Goal: Navigation & Orientation: Understand site structure

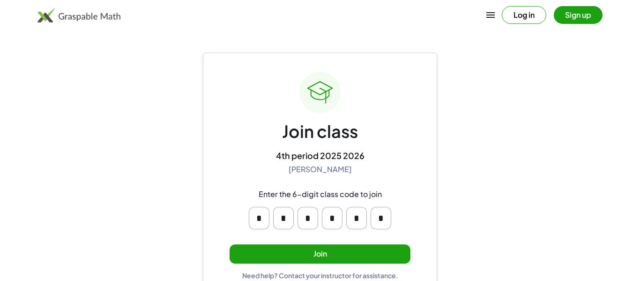
scroll to position [18, 0]
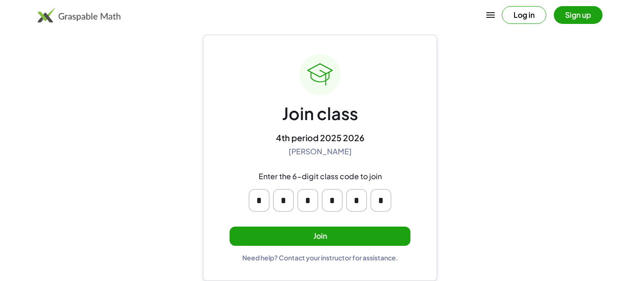
click at [256, 200] on input "*" at bounding box center [259, 200] width 21 height 22
click at [250, 234] on button "Join" at bounding box center [320, 235] width 181 height 19
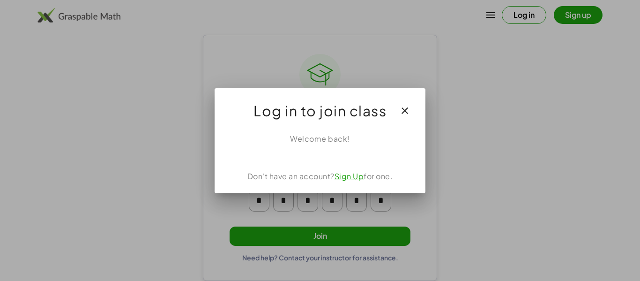
scroll to position [0, 0]
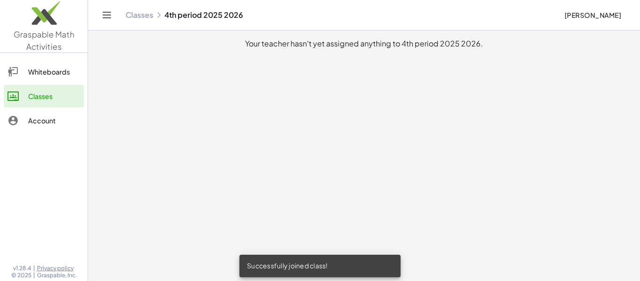
click at [281, 46] on div "Your teacher hasn't yet assigned anything to 4th period 2025 2026." at bounding box center [364, 43] width 537 height 11
click at [23, 74] on div at bounding box center [17, 71] width 21 height 11
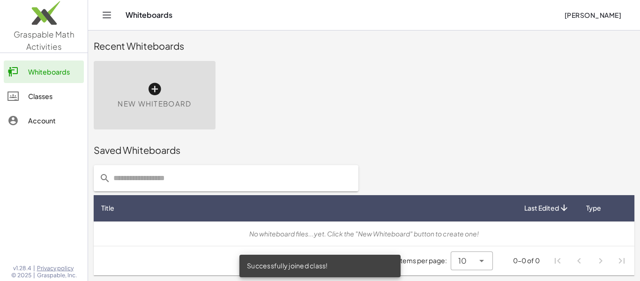
scroll to position [5, 0]
click at [230, 168] on input "text" at bounding box center [232, 178] width 242 height 26
click at [28, 100] on div "Classes" at bounding box center [54, 95] width 52 height 11
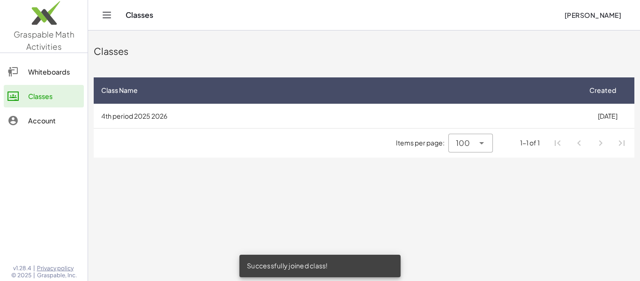
click at [34, 117] on div "Account" at bounding box center [54, 120] width 52 height 11
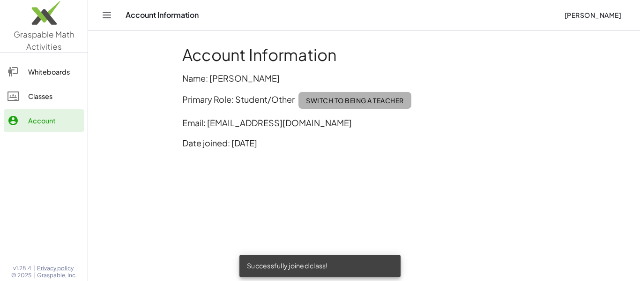
click at [382, 105] on button "Switch to being a Teacher" at bounding box center [354, 100] width 113 height 17
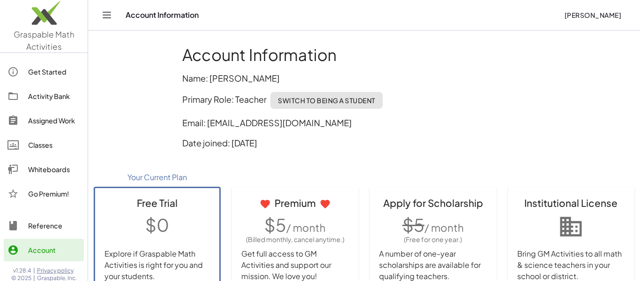
click at [366, 96] on span "Switch to being a Student" at bounding box center [326, 100] width 97 height 8
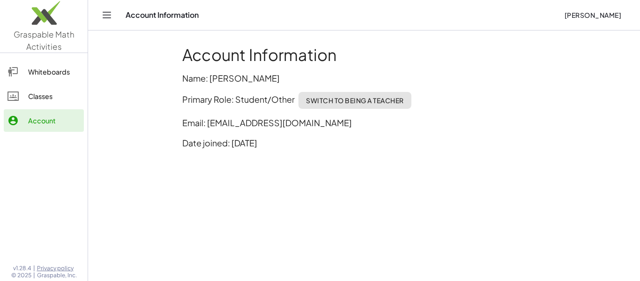
click at [65, 99] on div "Classes" at bounding box center [54, 95] width 52 height 11
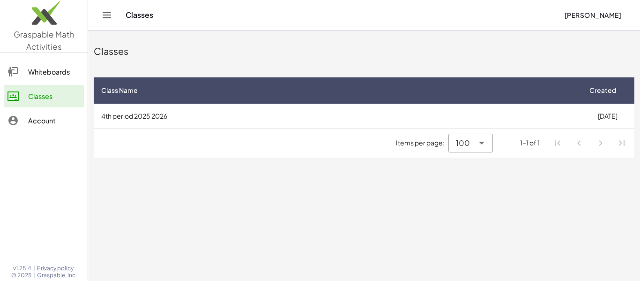
click at [59, 78] on link "Whiteboards" at bounding box center [44, 71] width 80 height 22
